Goal: Information Seeking & Learning: Learn about a topic

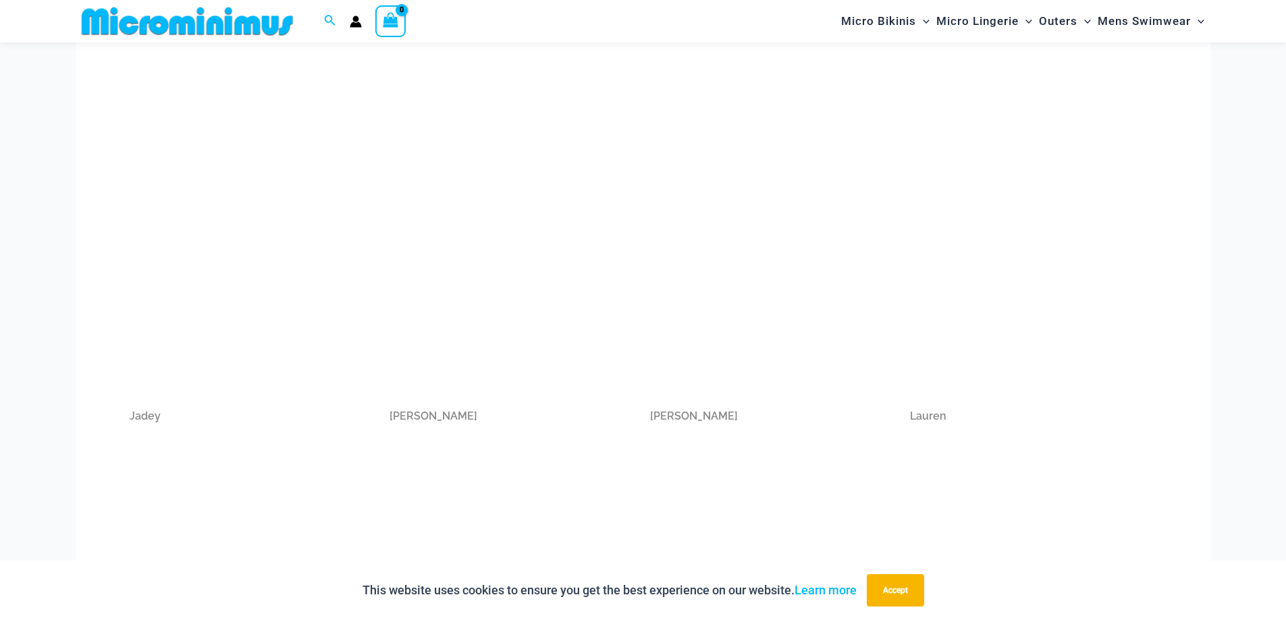
scroll to position [934, 0]
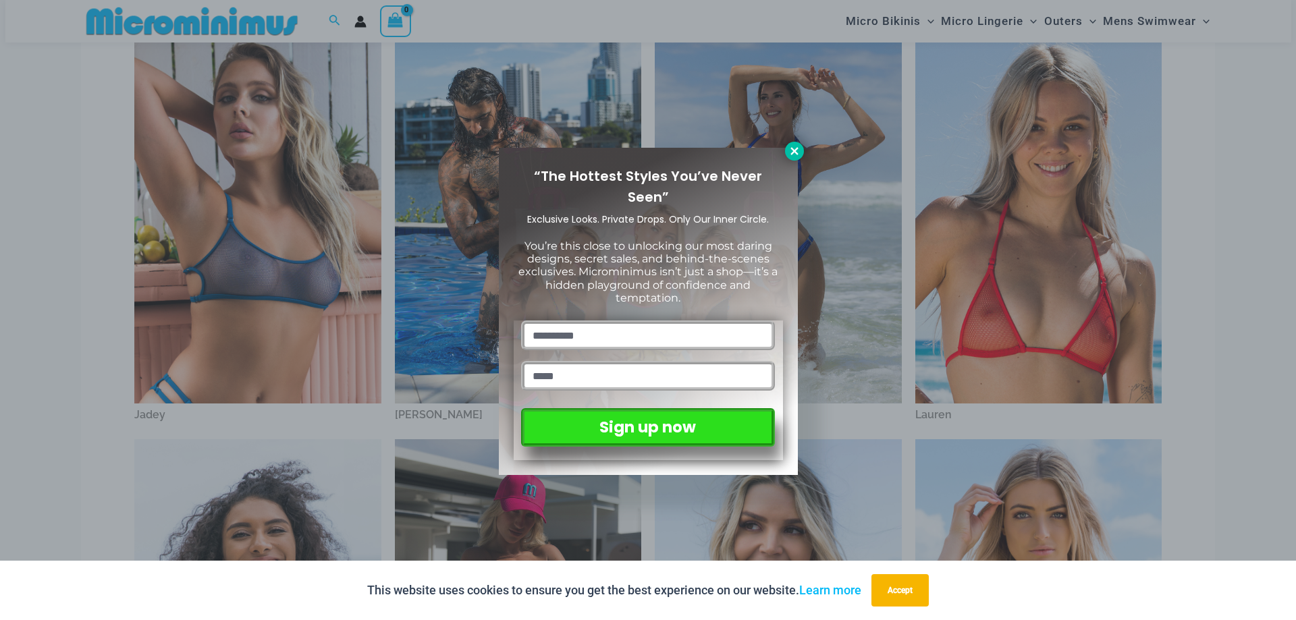
click at [794, 151] on icon at bounding box center [793, 150] width 7 height 7
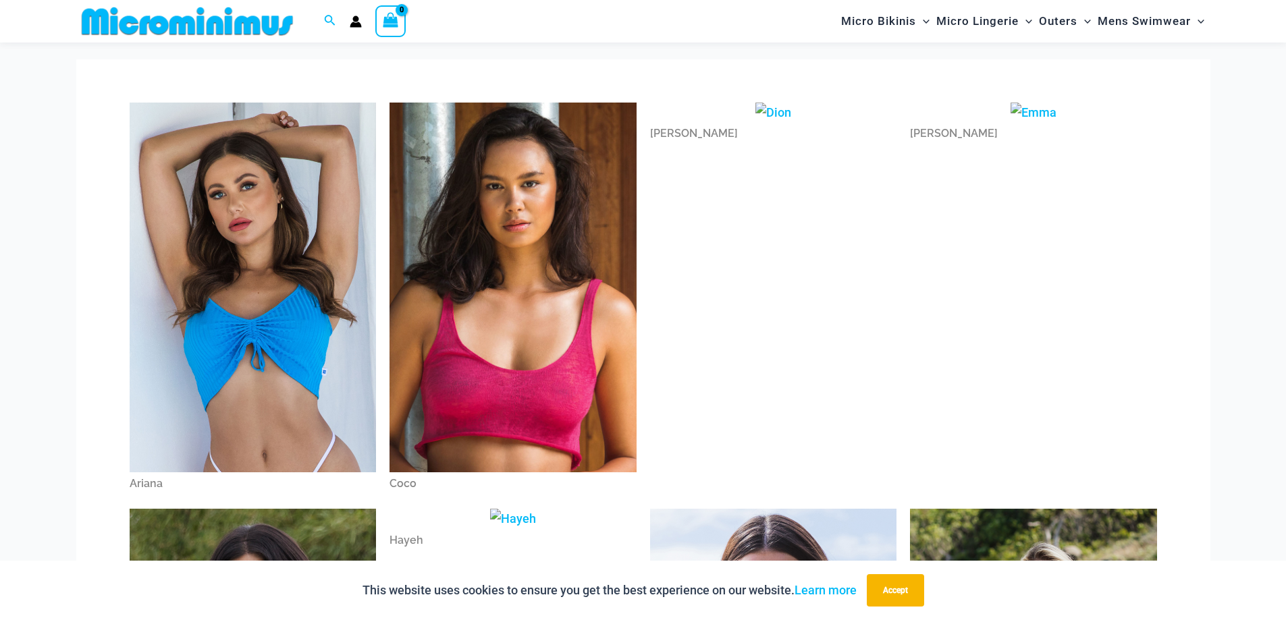
scroll to position [0, 0]
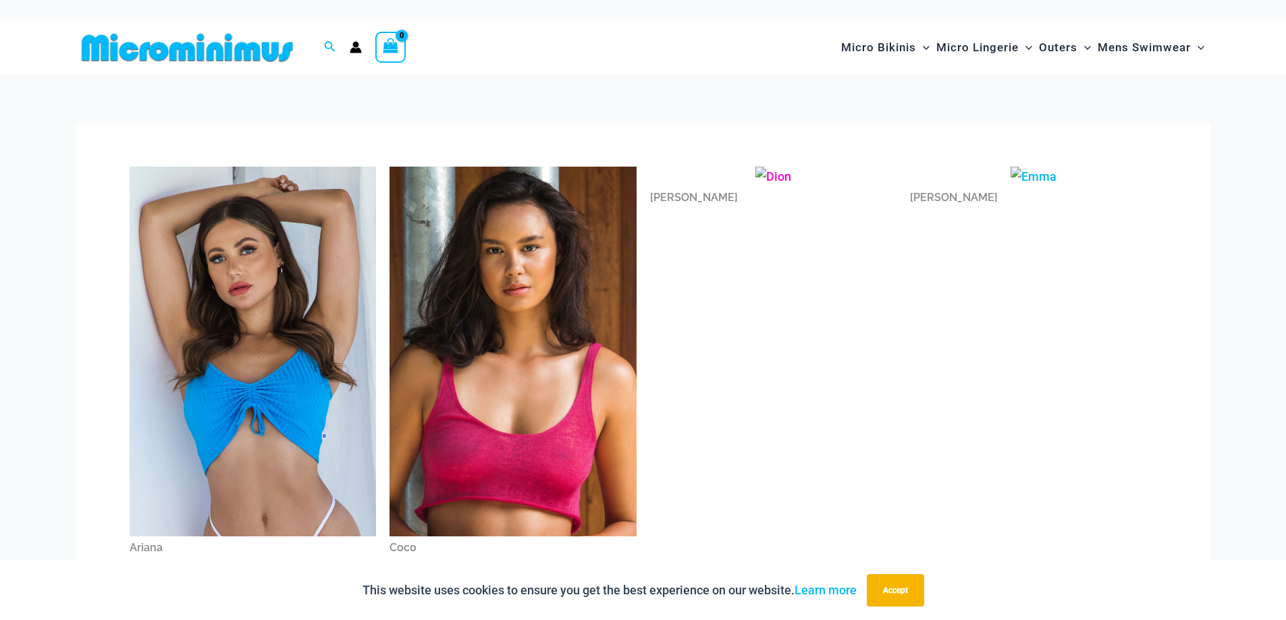
click at [774, 179] on img at bounding box center [773, 177] width 36 height 20
click at [1044, 178] on img at bounding box center [1034, 177] width 46 height 20
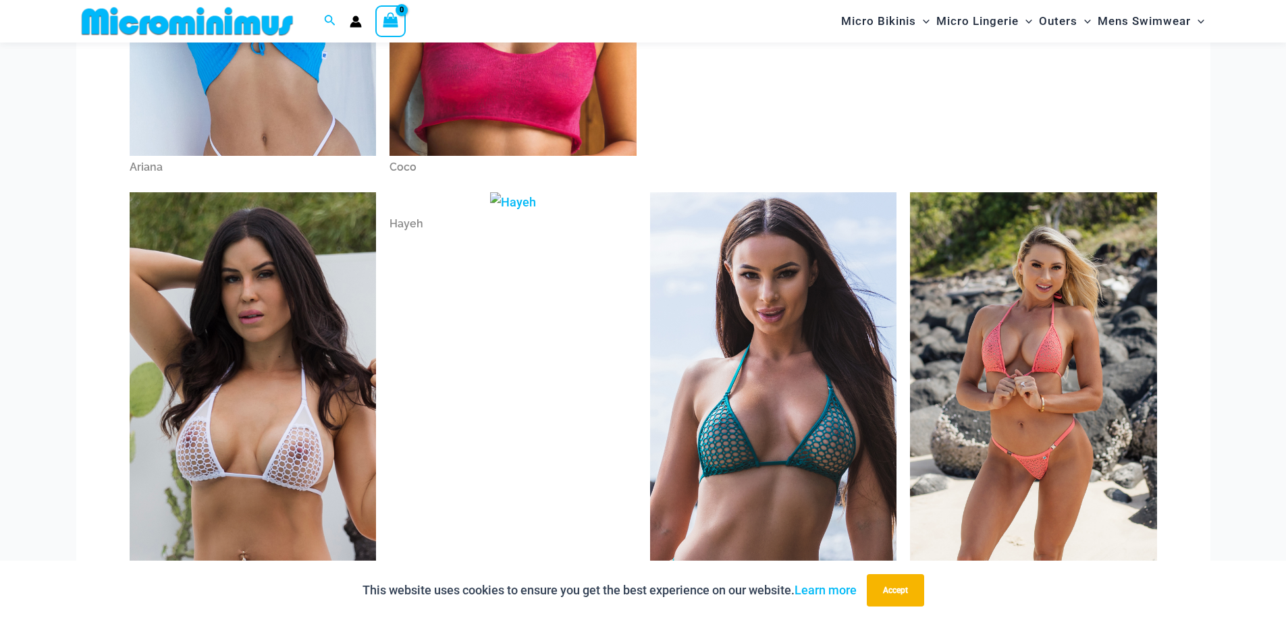
scroll to position [395, 0]
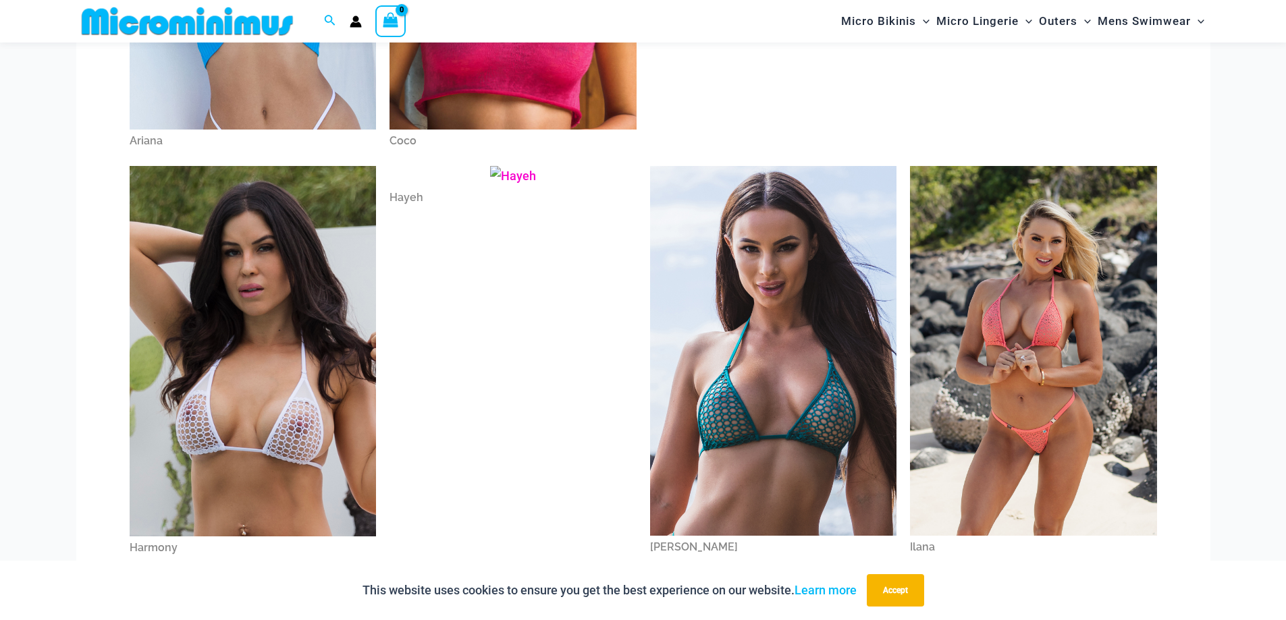
click at [534, 175] on img at bounding box center [513, 176] width 46 height 20
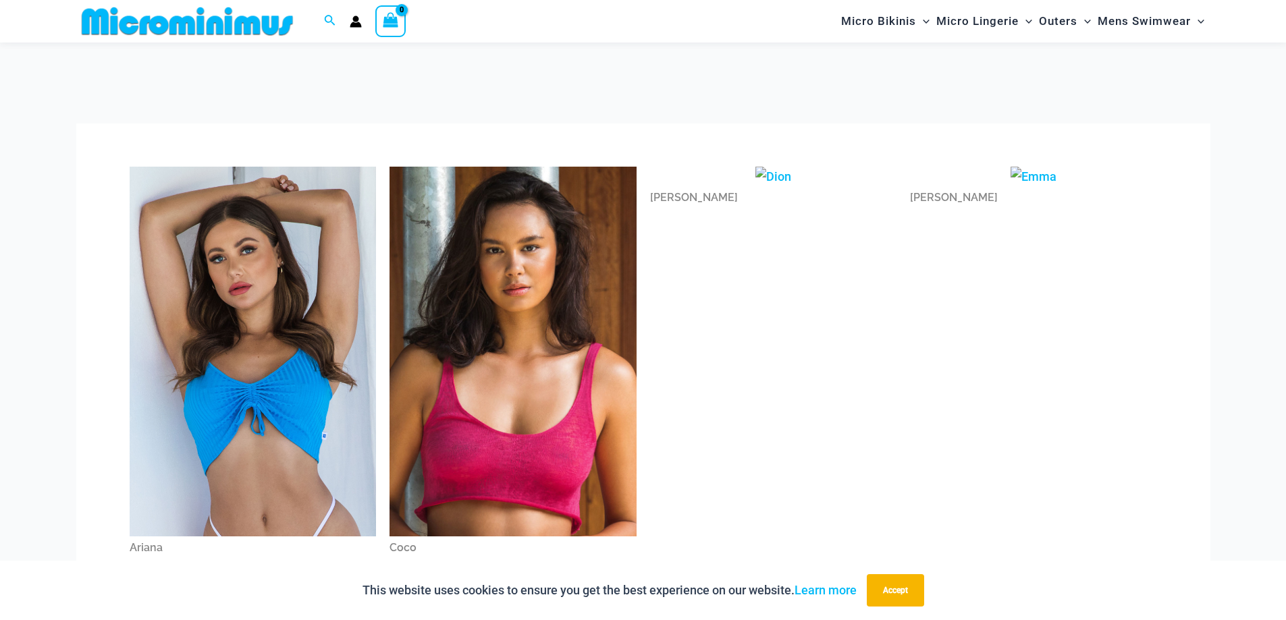
scroll to position [407, 0]
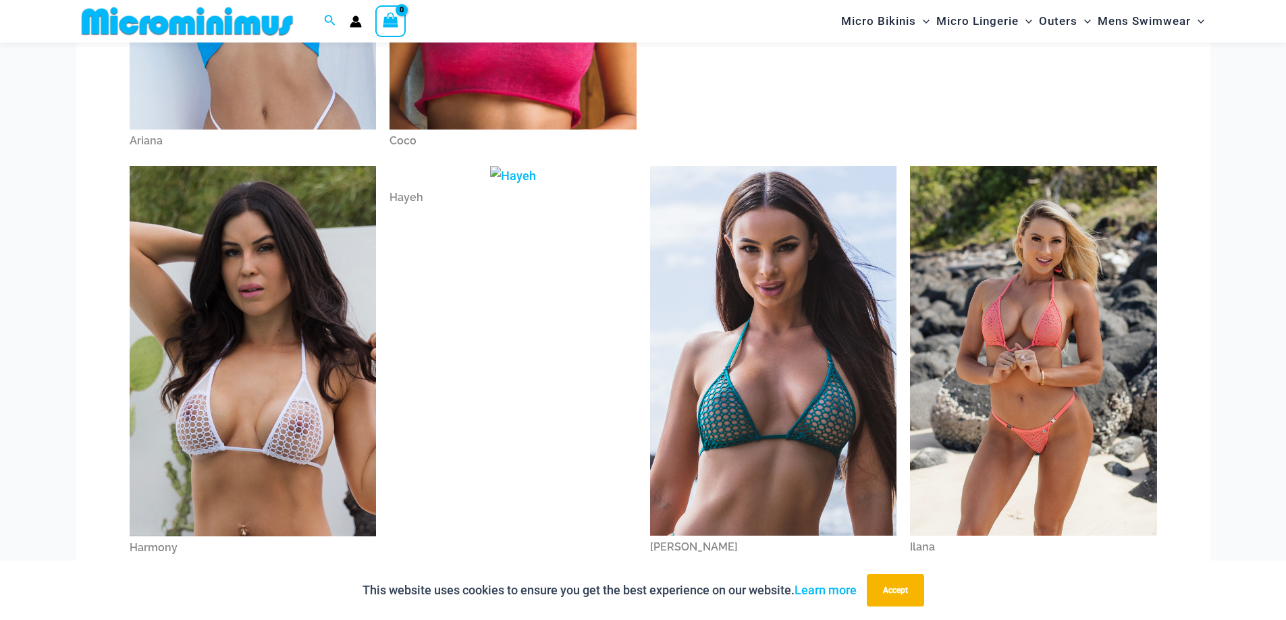
click at [999, 267] on img at bounding box center [1033, 351] width 247 height 370
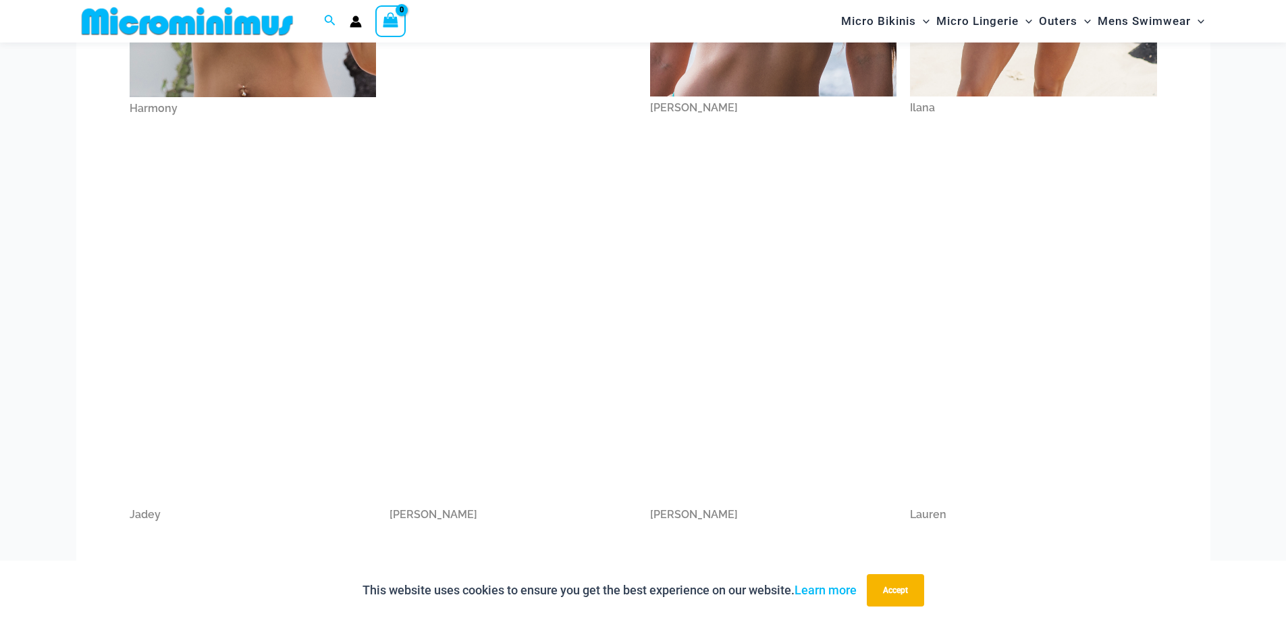
scroll to position [867, 0]
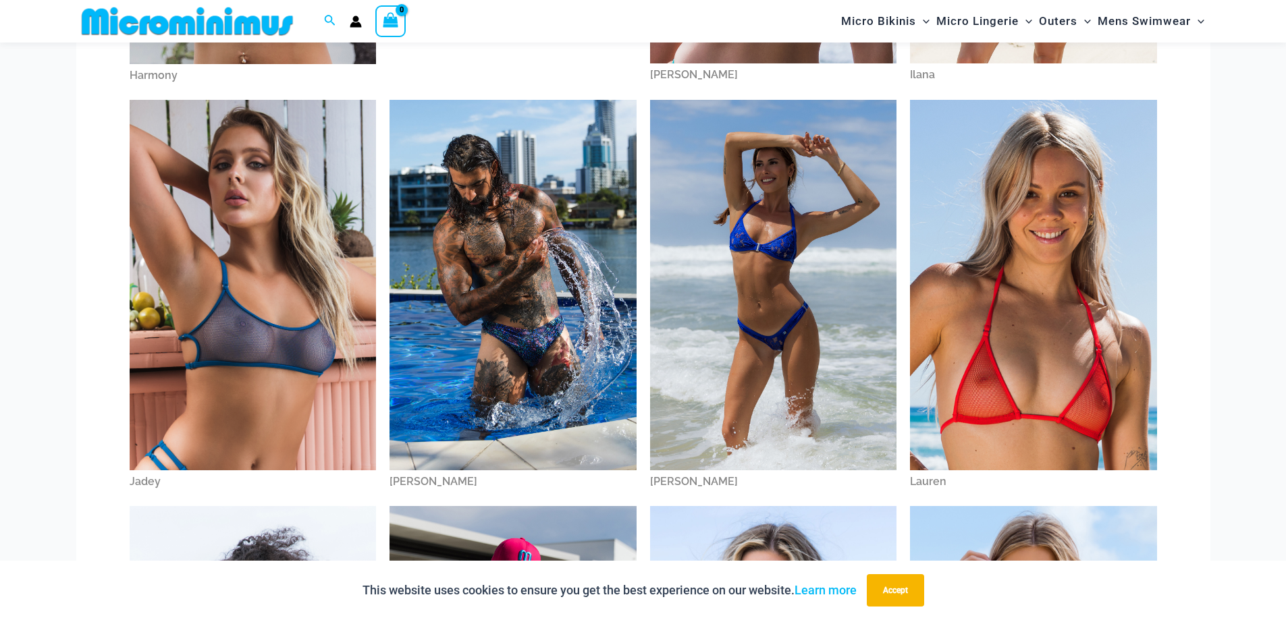
click at [793, 215] on img at bounding box center [773, 285] width 247 height 370
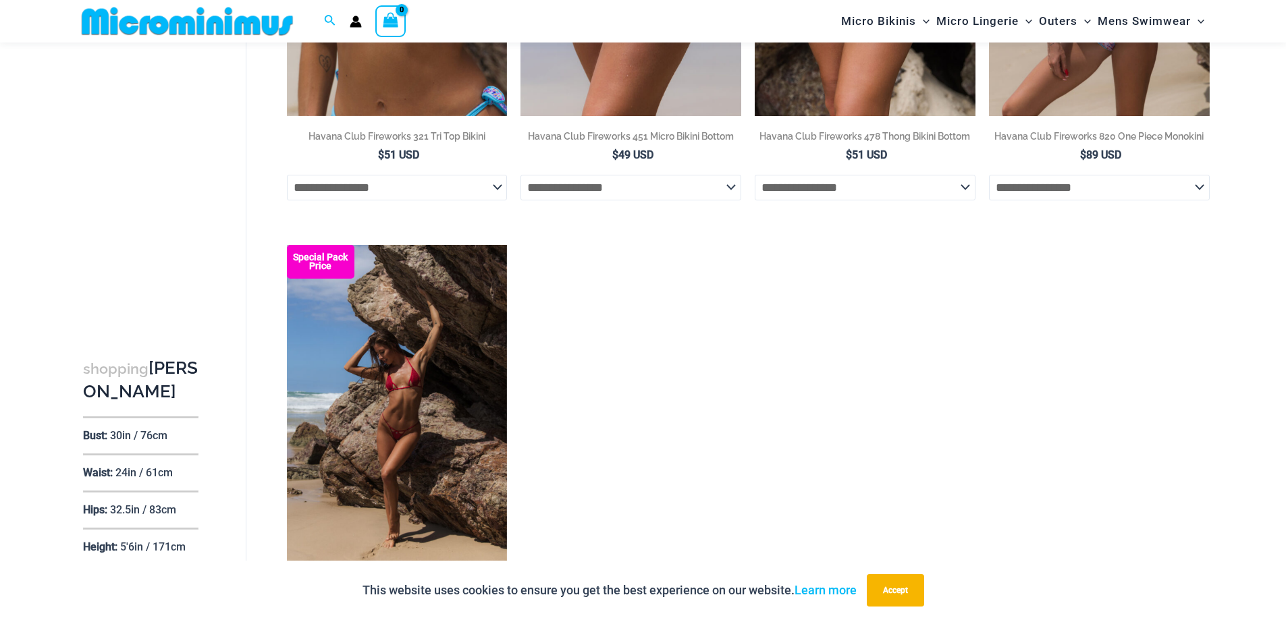
scroll to position [1001, 0]
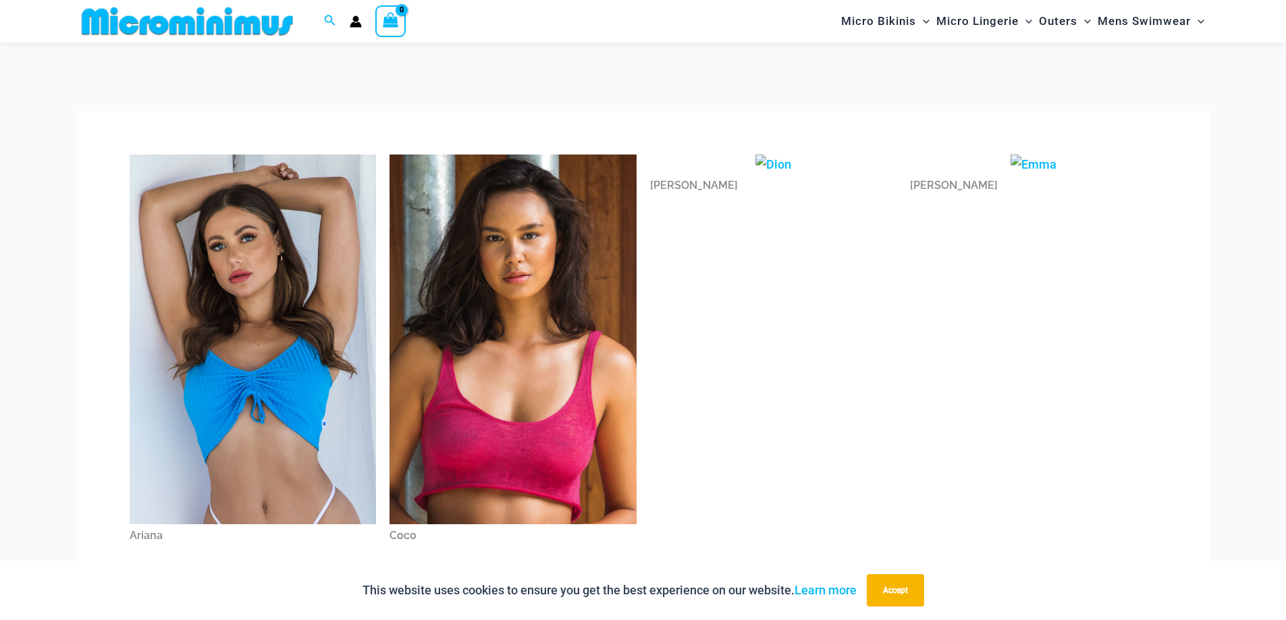
scroll to position [855, 0]
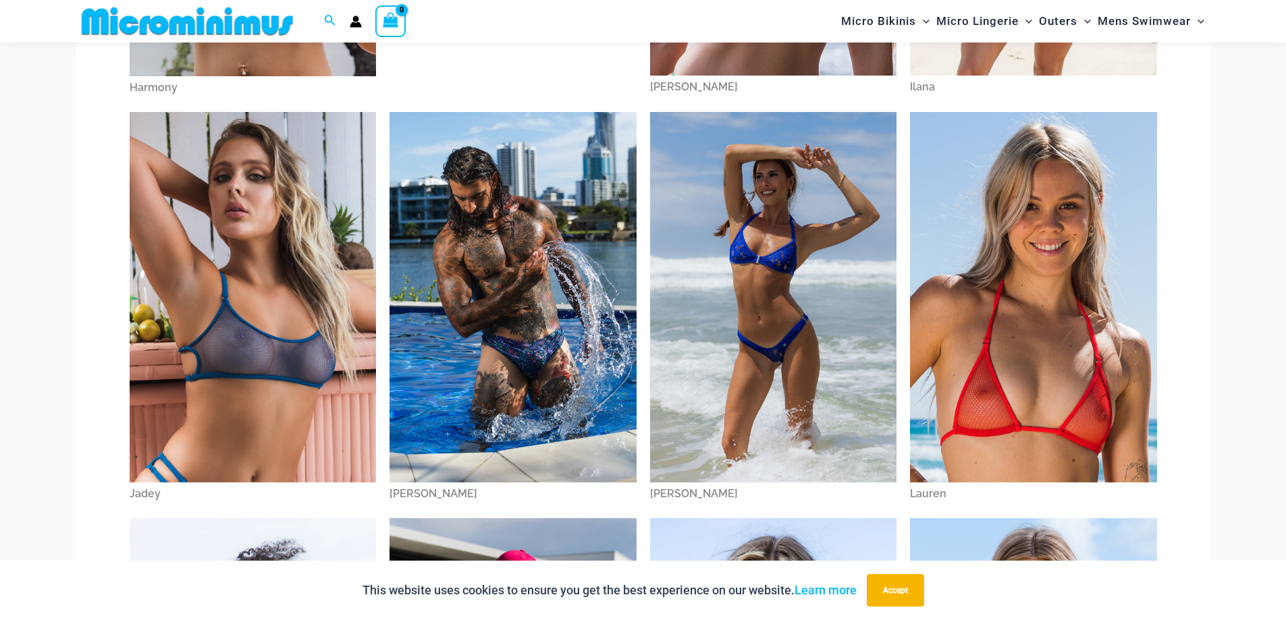
click at [982, 250] on img at bounding box center [1033, 297] width 247 height 370
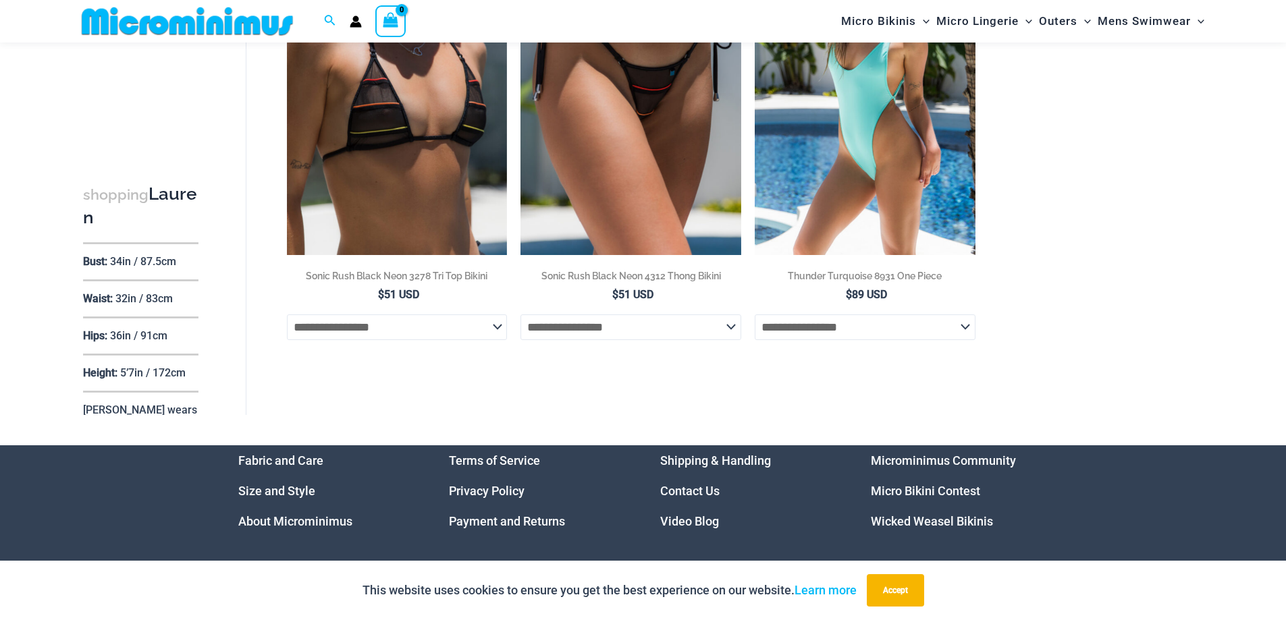
scroll to position [3107, 0]
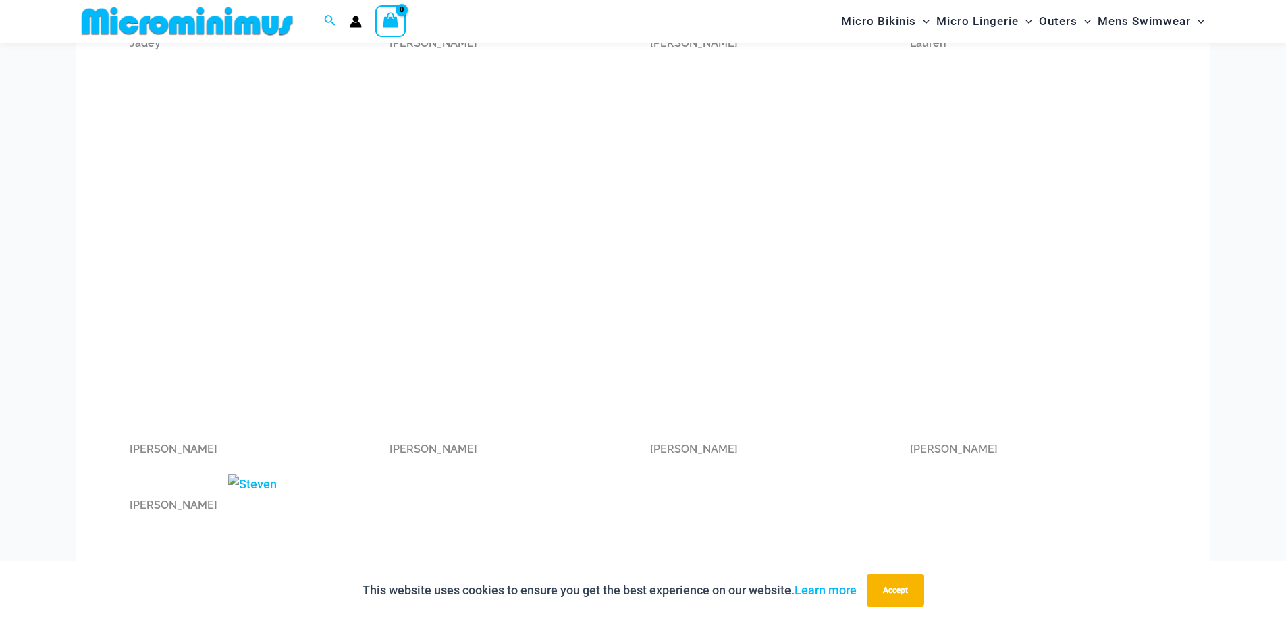
scroll to position [1328, 0]
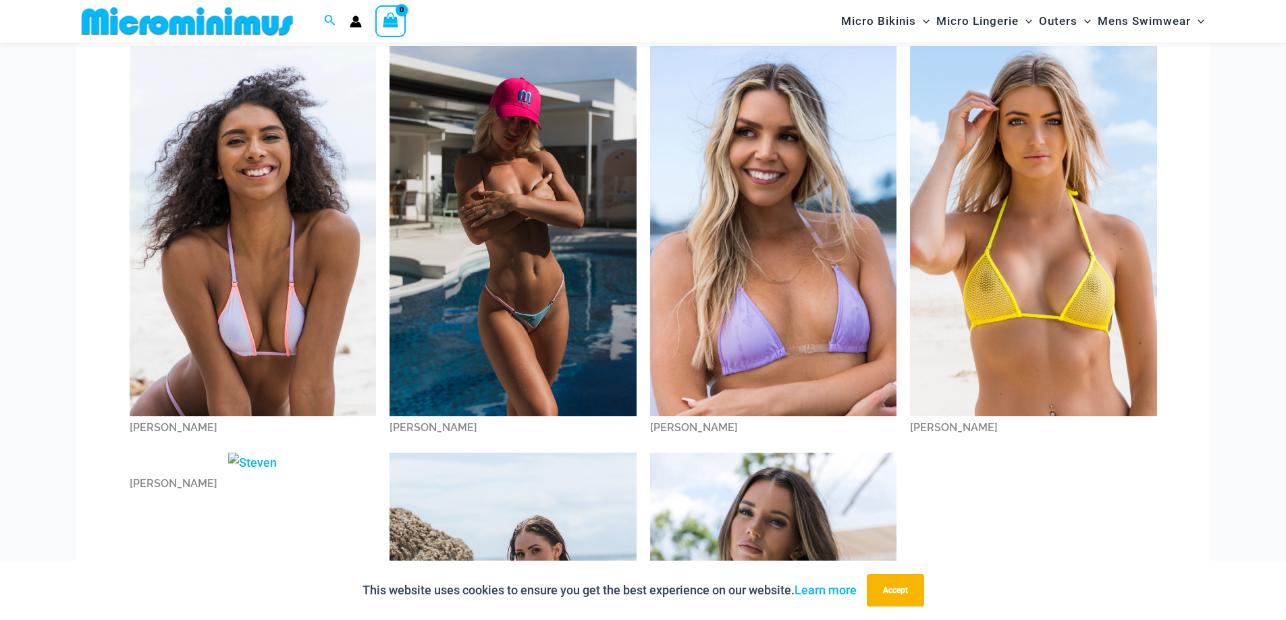
click at [521, 217] on img at bounding box center [513, 231] width 247 height 370
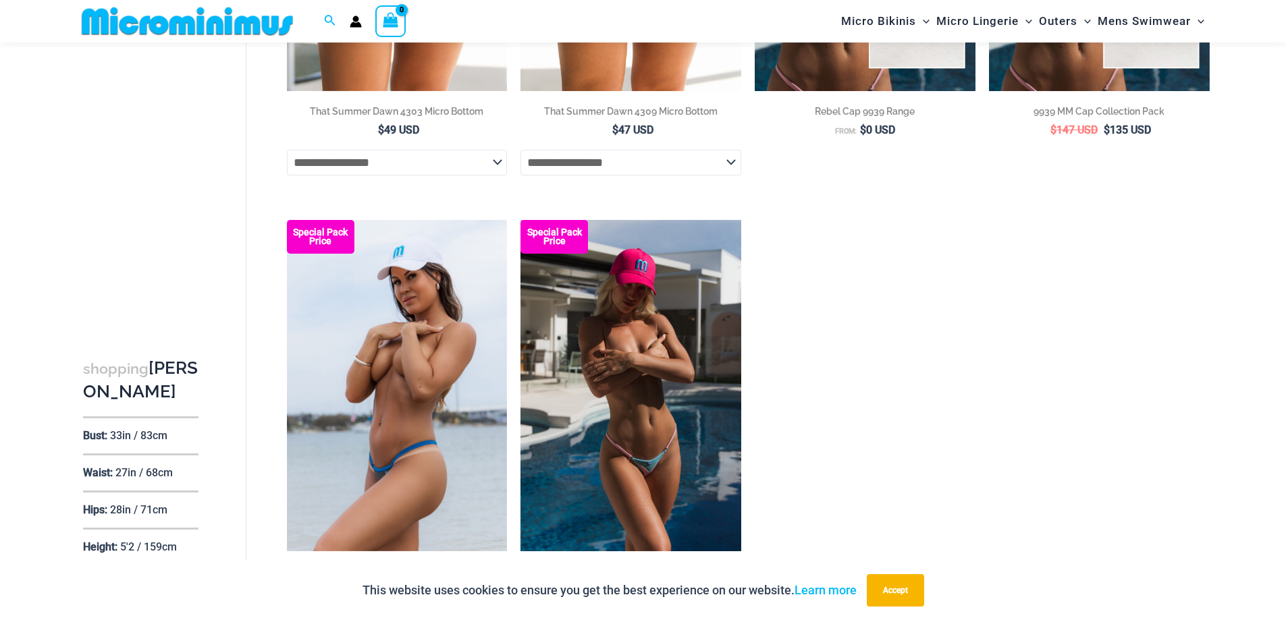
scroll to position [1339, 0]
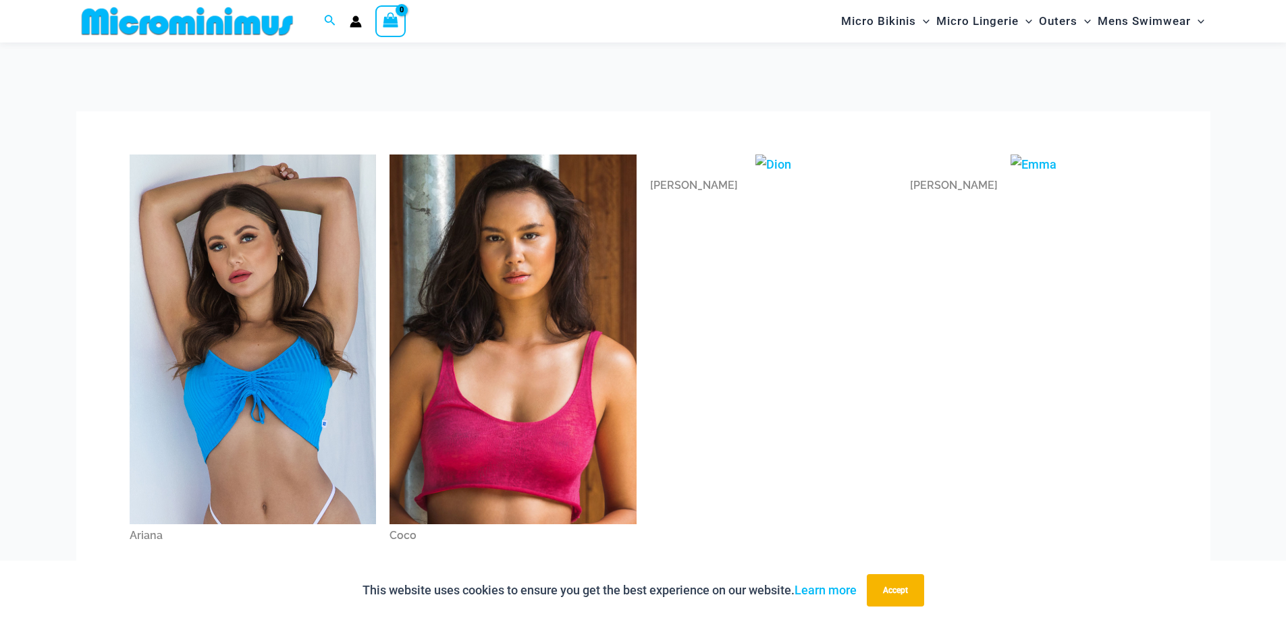
scroll to position [1328, 0]
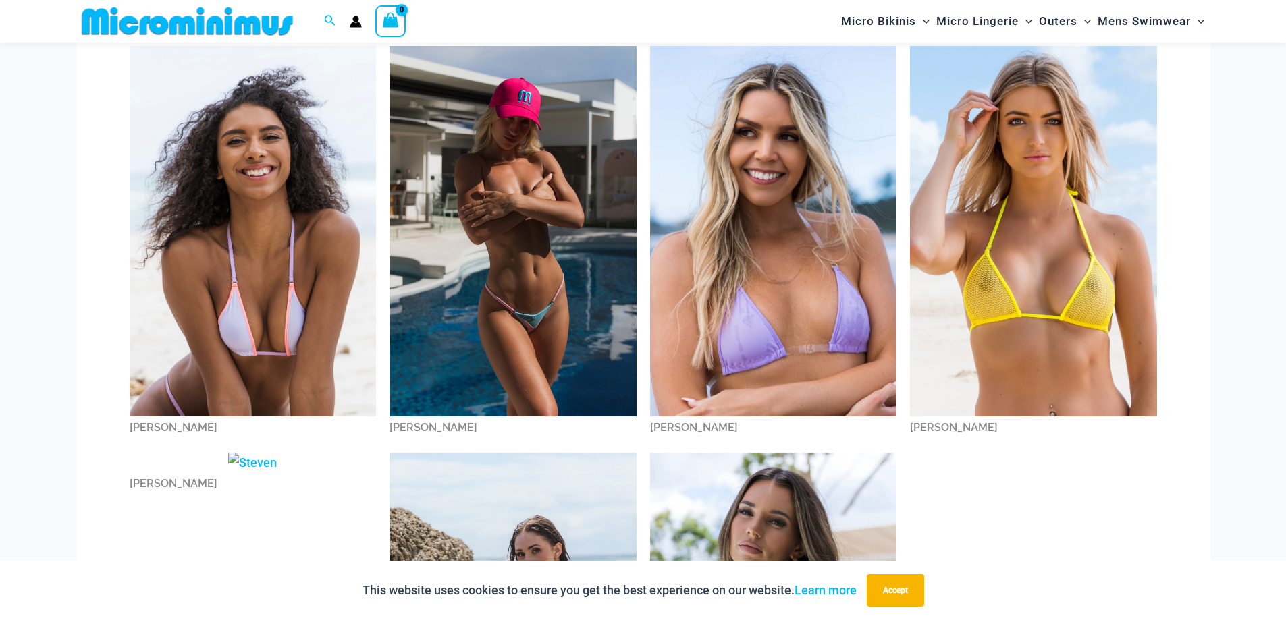
click at [797, 223] on img at bounding box center [773, 231] width 247 height 370
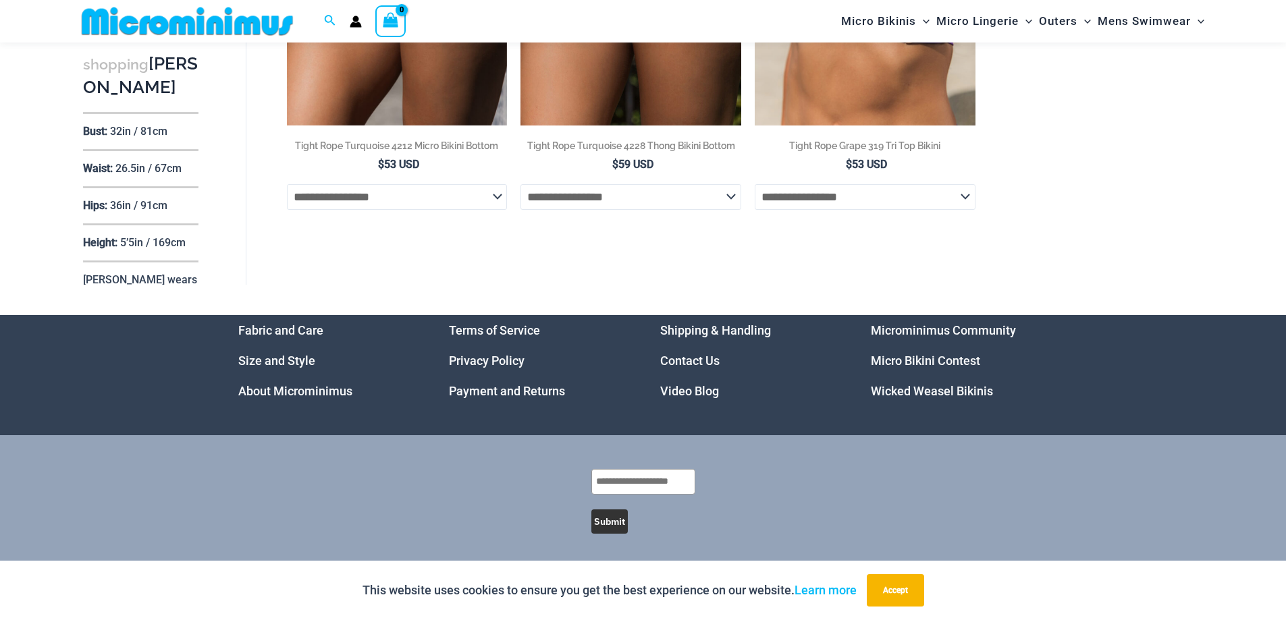
scroll to position [822, 0]
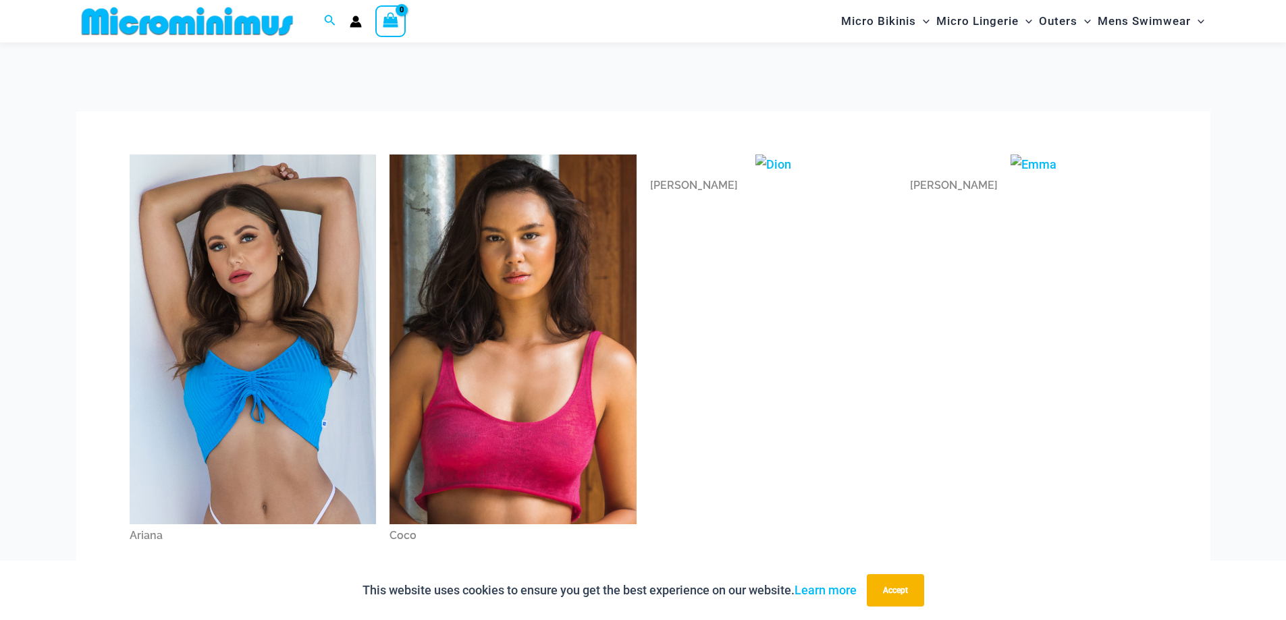
scroll to position [1328, 0]
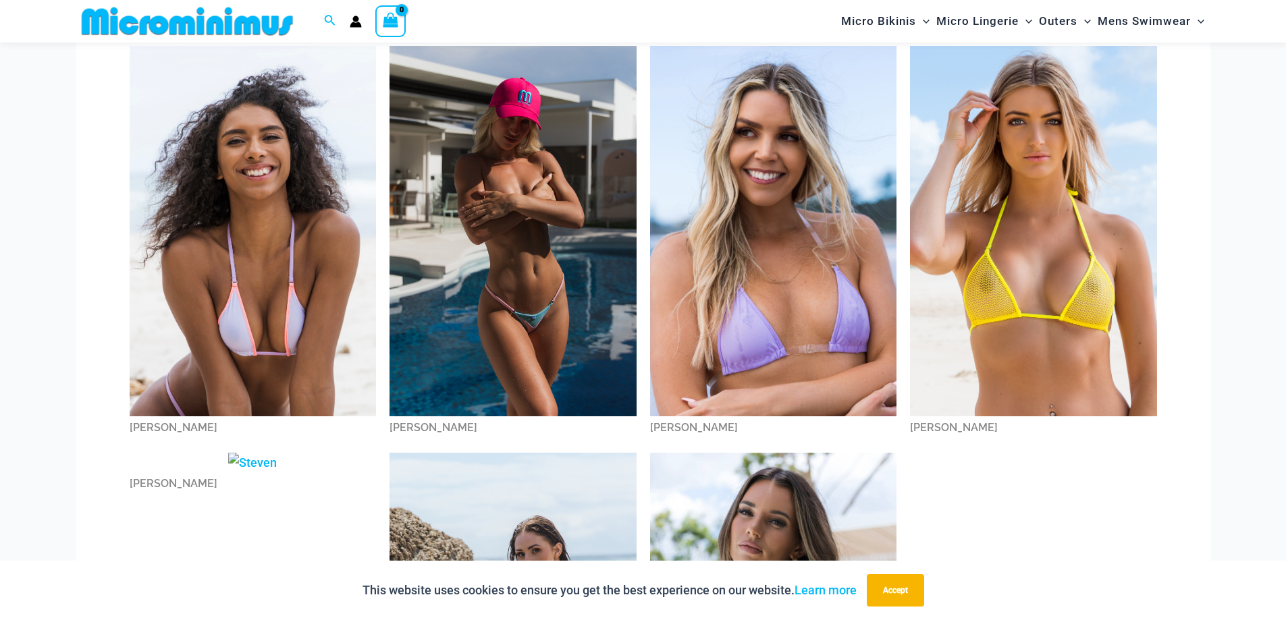
click at [1028, 212] on img at bounding box center [1033, 231] width 247 height 370
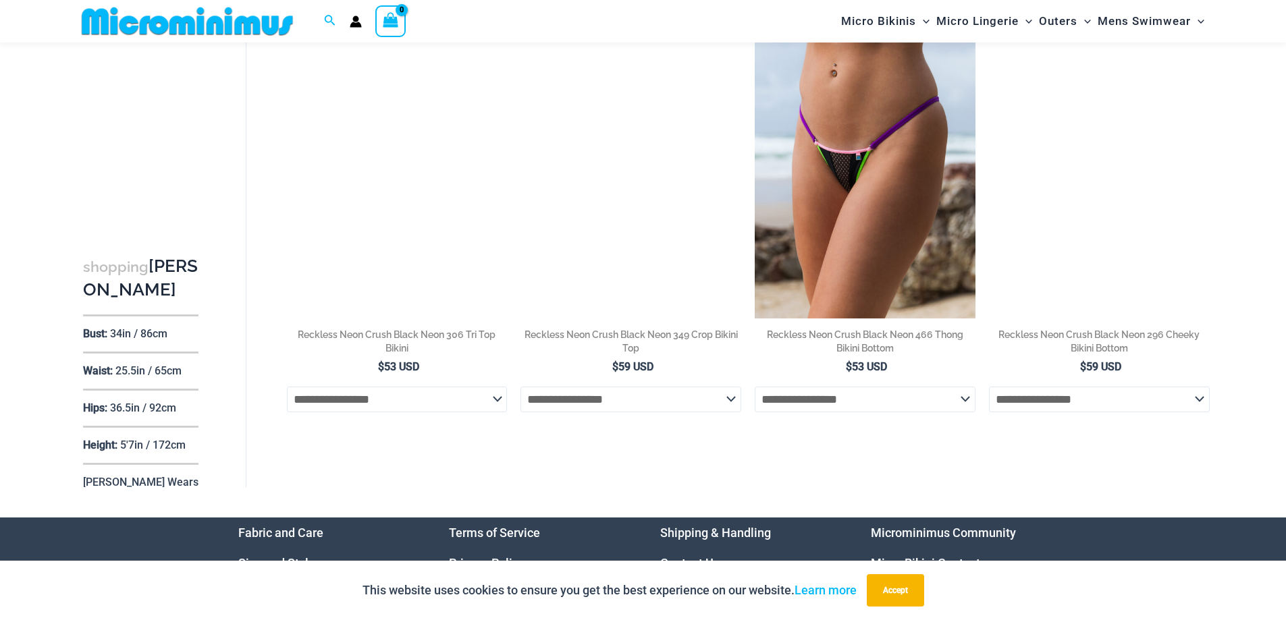
scroll to position [3592, 0]
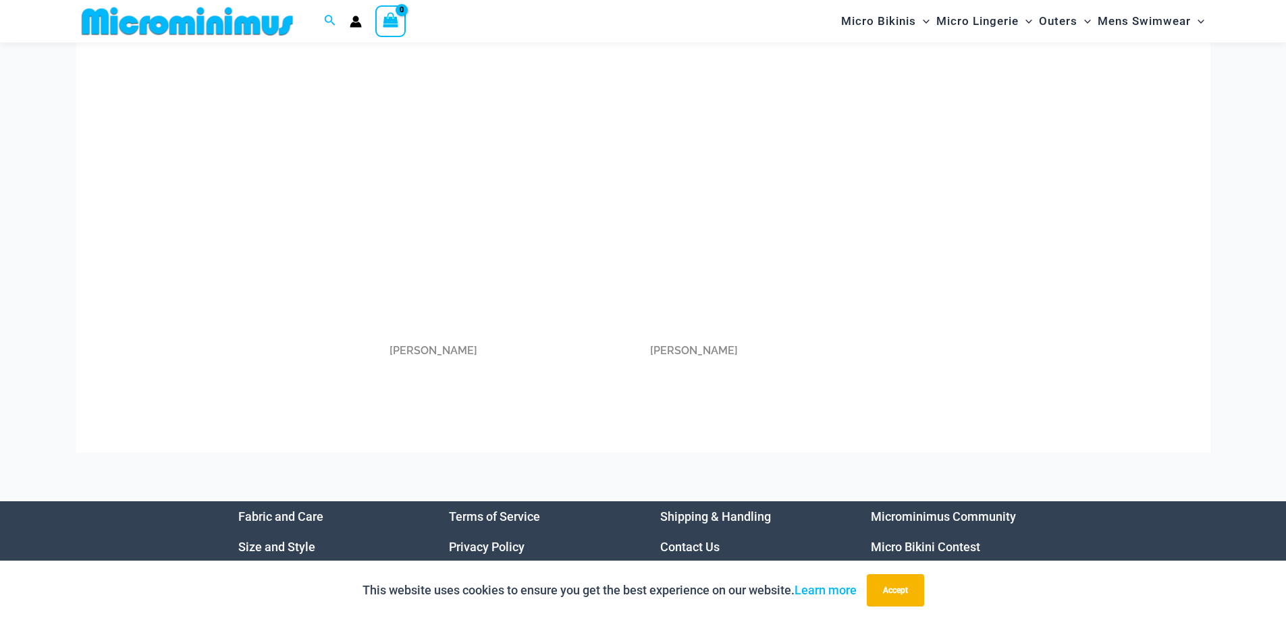
scroll to position [1594, 0]
